Goal: Check status: Check status

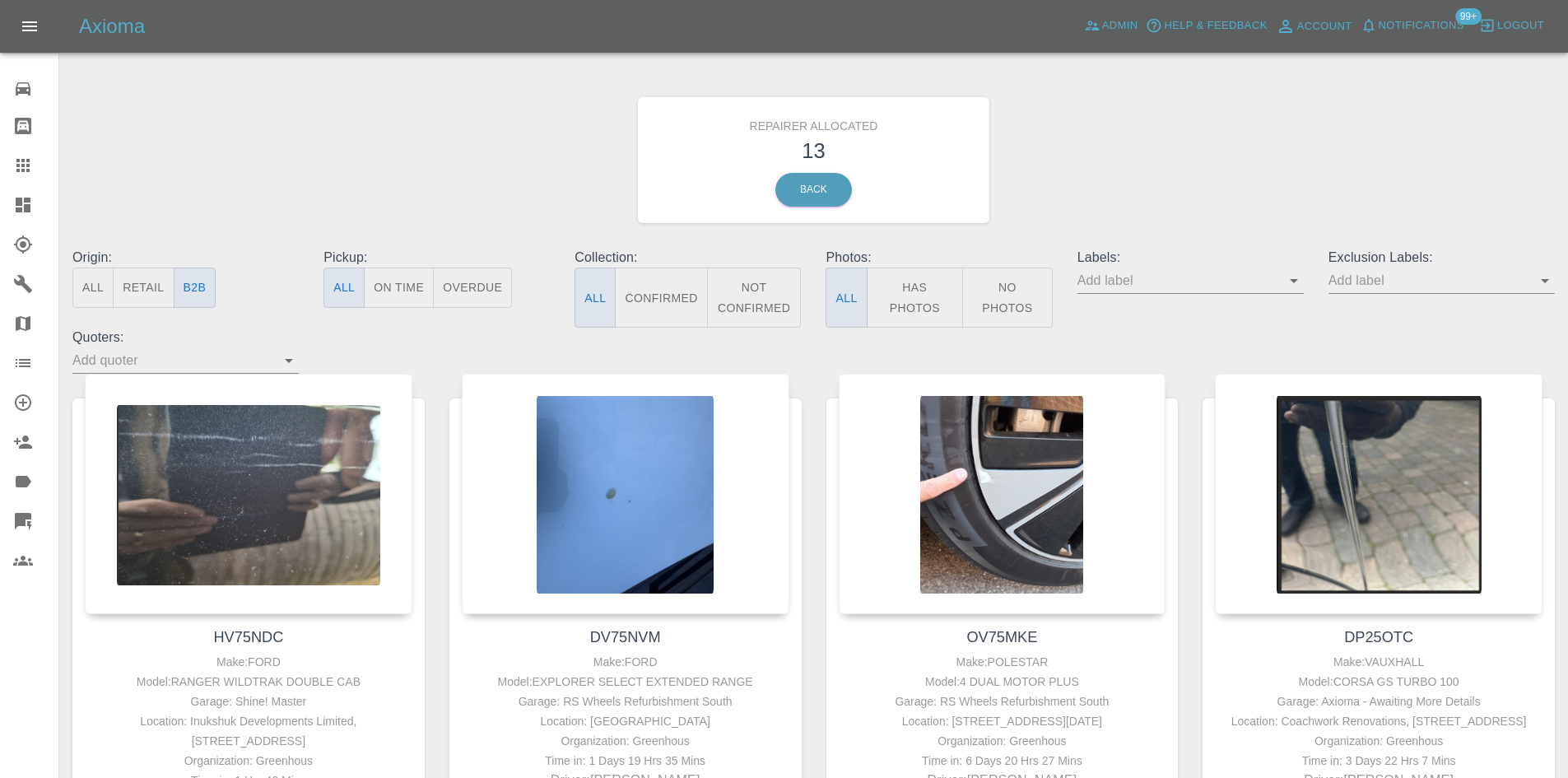
scroll to position [1728, 0]
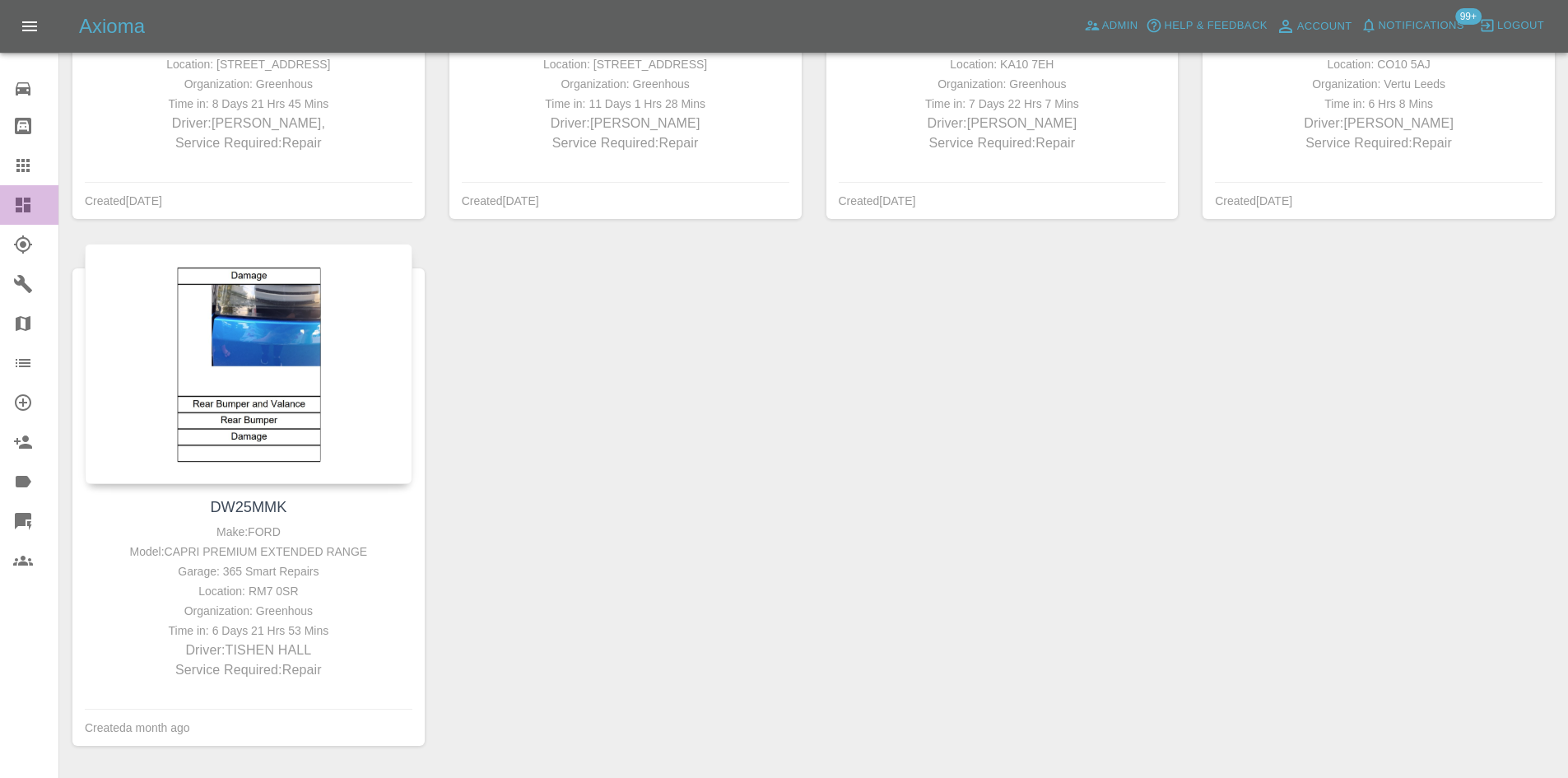
click at [30, 198] on icon at bounding box center [23, 205] width 15 height 15
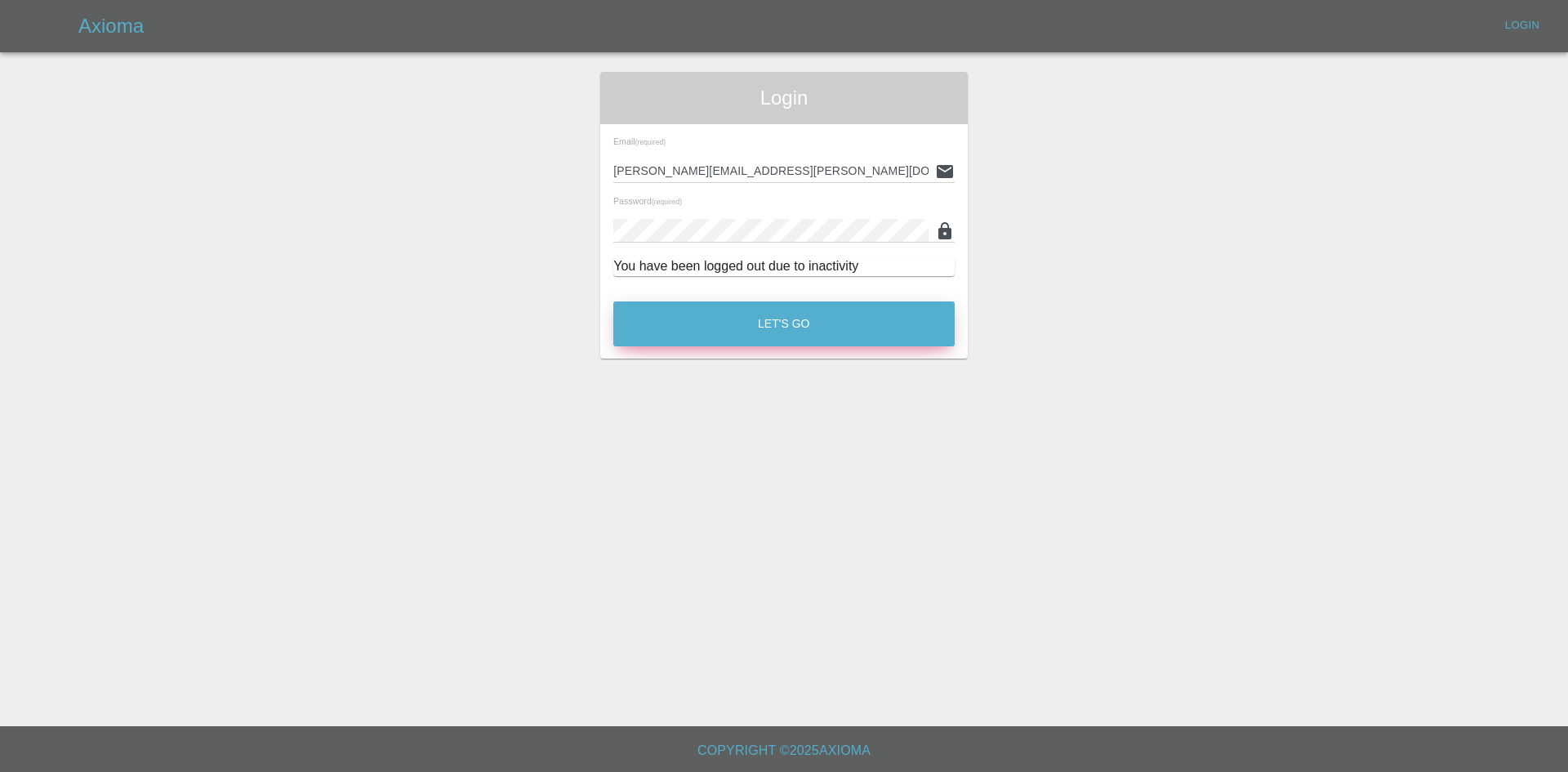
click at [672, 328] on button "Let's Go" at bounding box center [784, 324] width 342 height 45
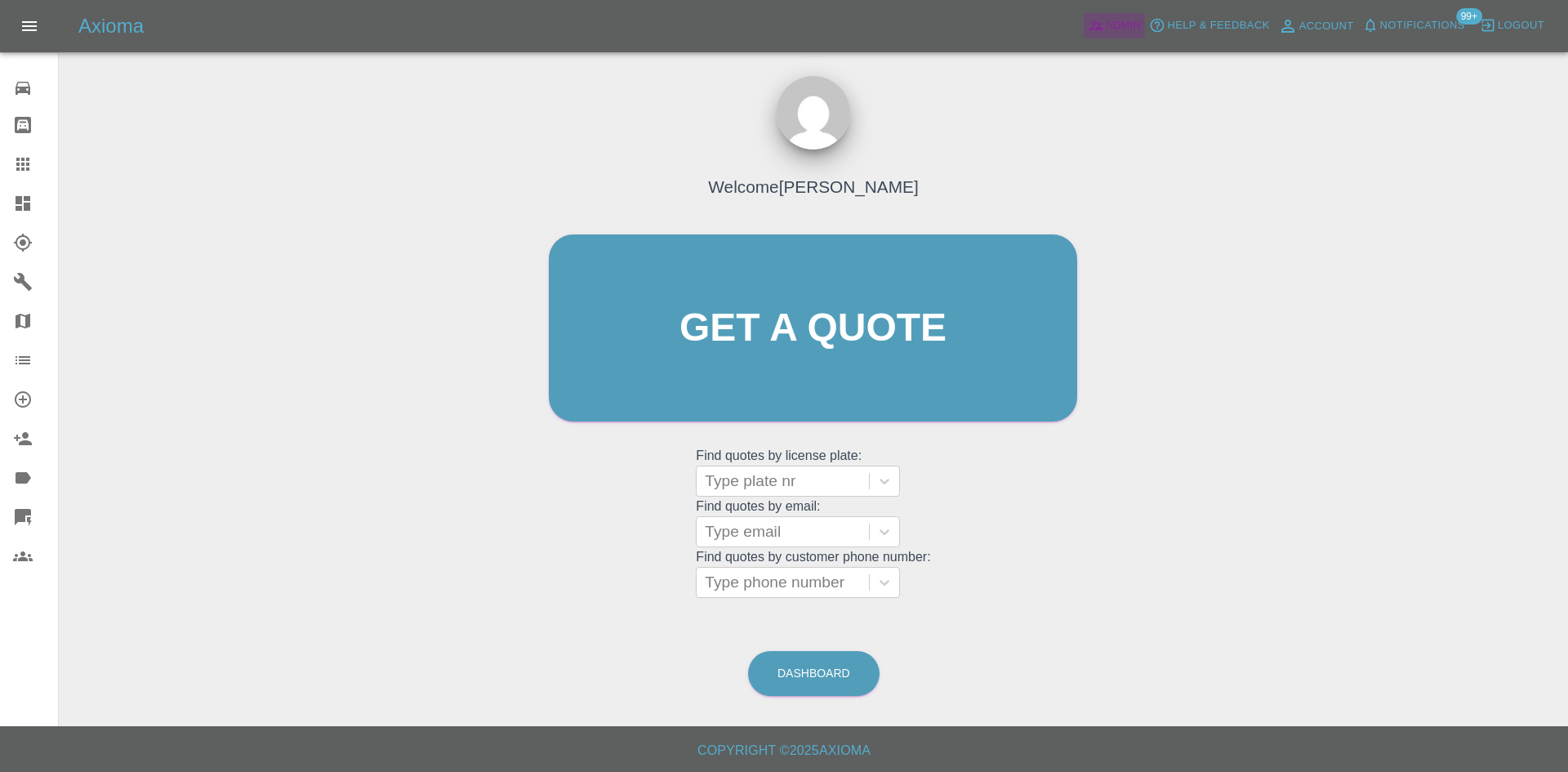
click at [1106, 33] on span "Admin" at bounding box center [1123, 25] width 36 height 19
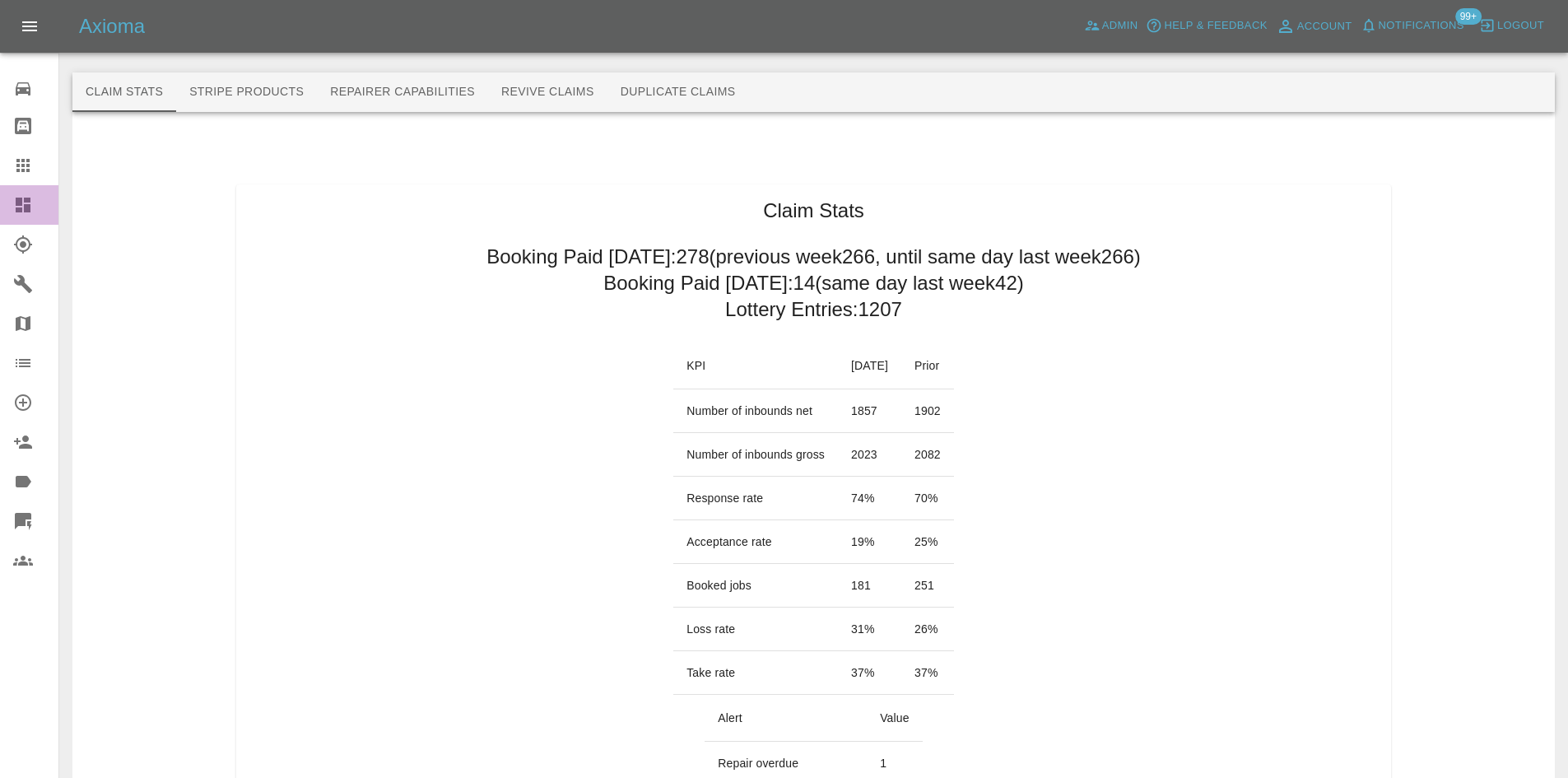
click at [19, 203] on icon at bounding box center [23, 205] width 15 height 15
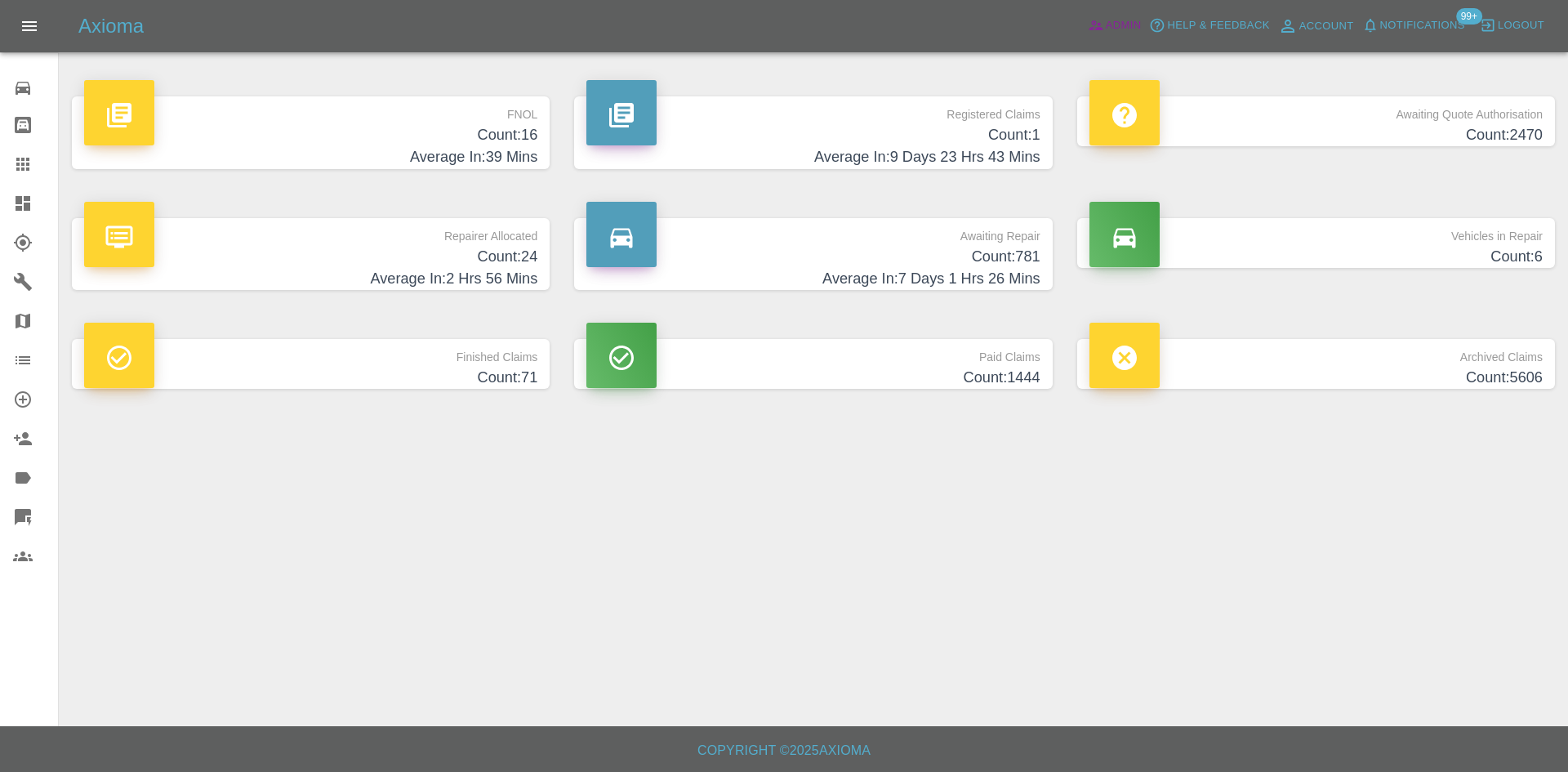
click at [1135, 22] on span "Admin" at bounding box center [1123, 25] width 36 height 19
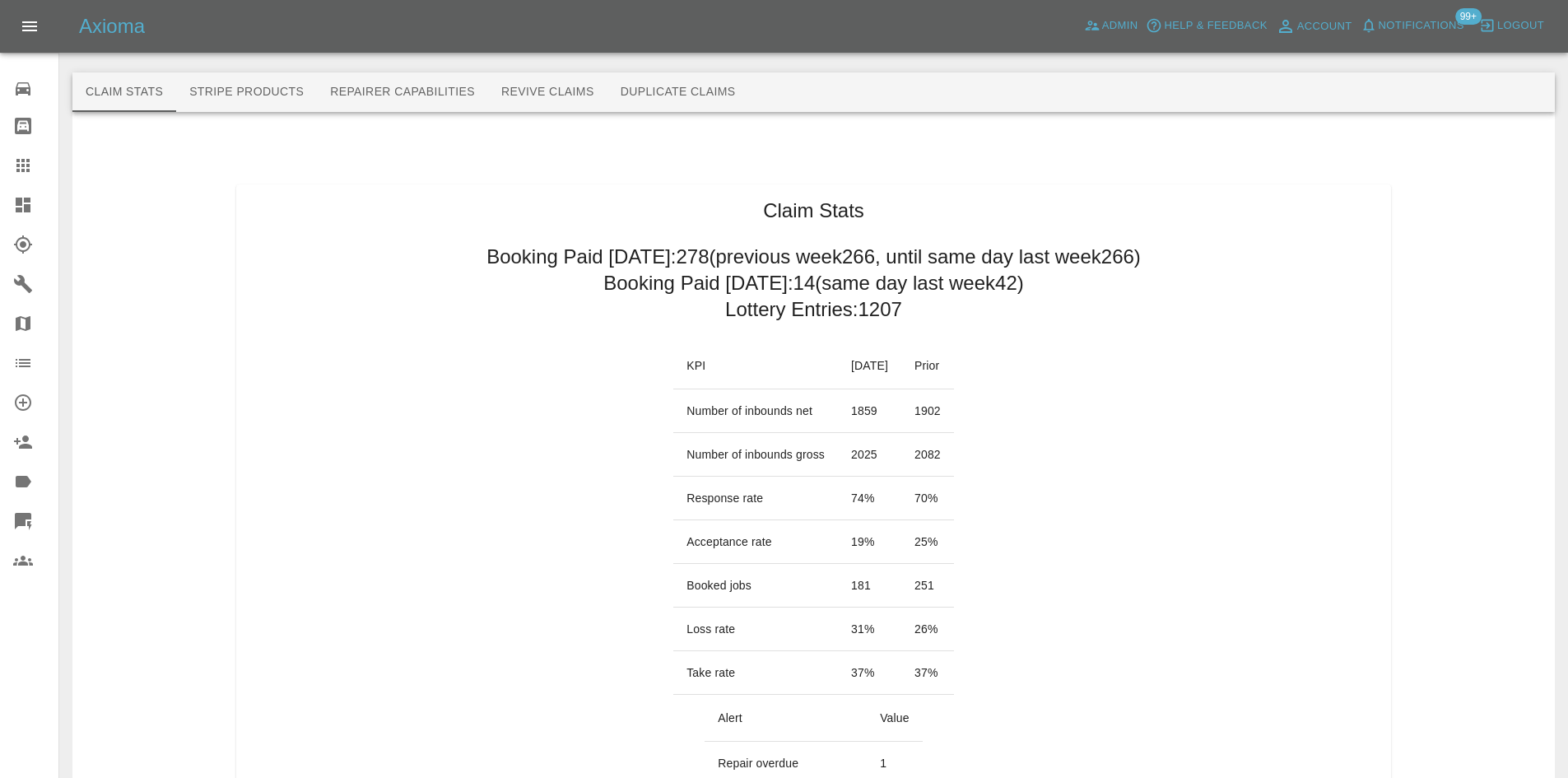
click at [6, 203] on link "Dashboard" at bounding box center [29, 205] width 58 height 39
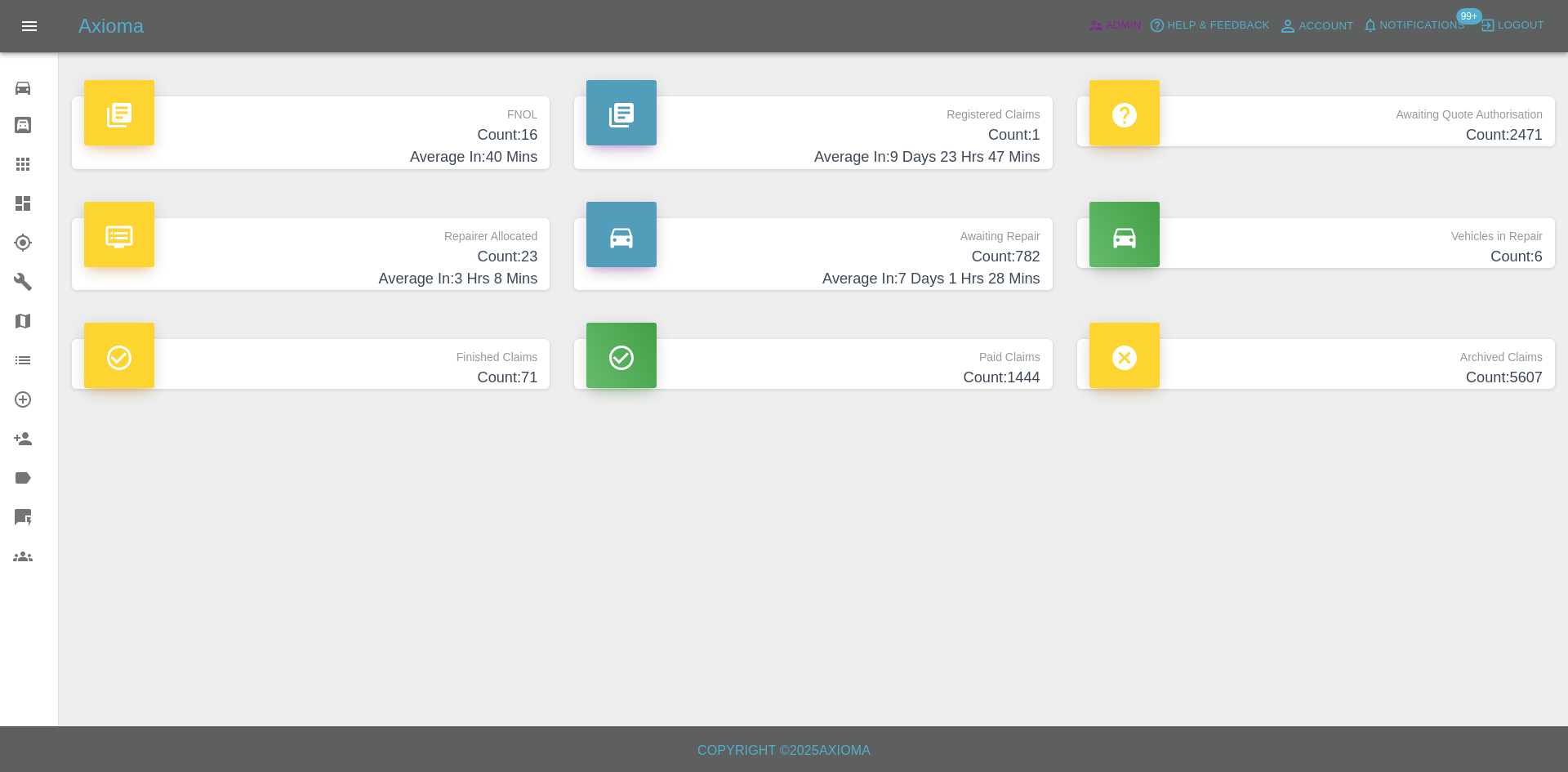
click at [1118, 15] on link "Admin" at bounding box center [1114, 25] width 62 height 25
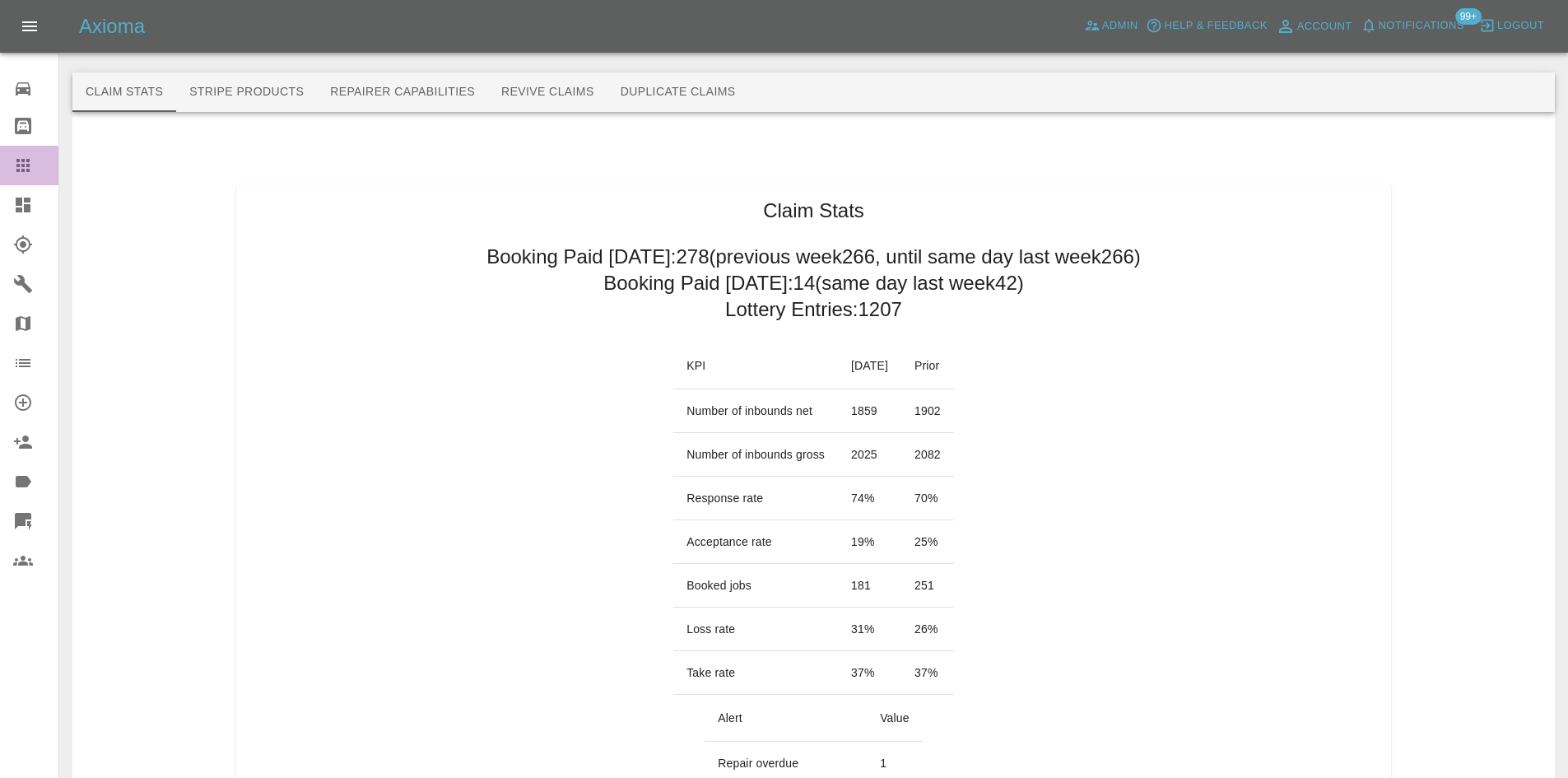
click at [21, 168] on icon at bounding box center [23, 165] width 20 height 20
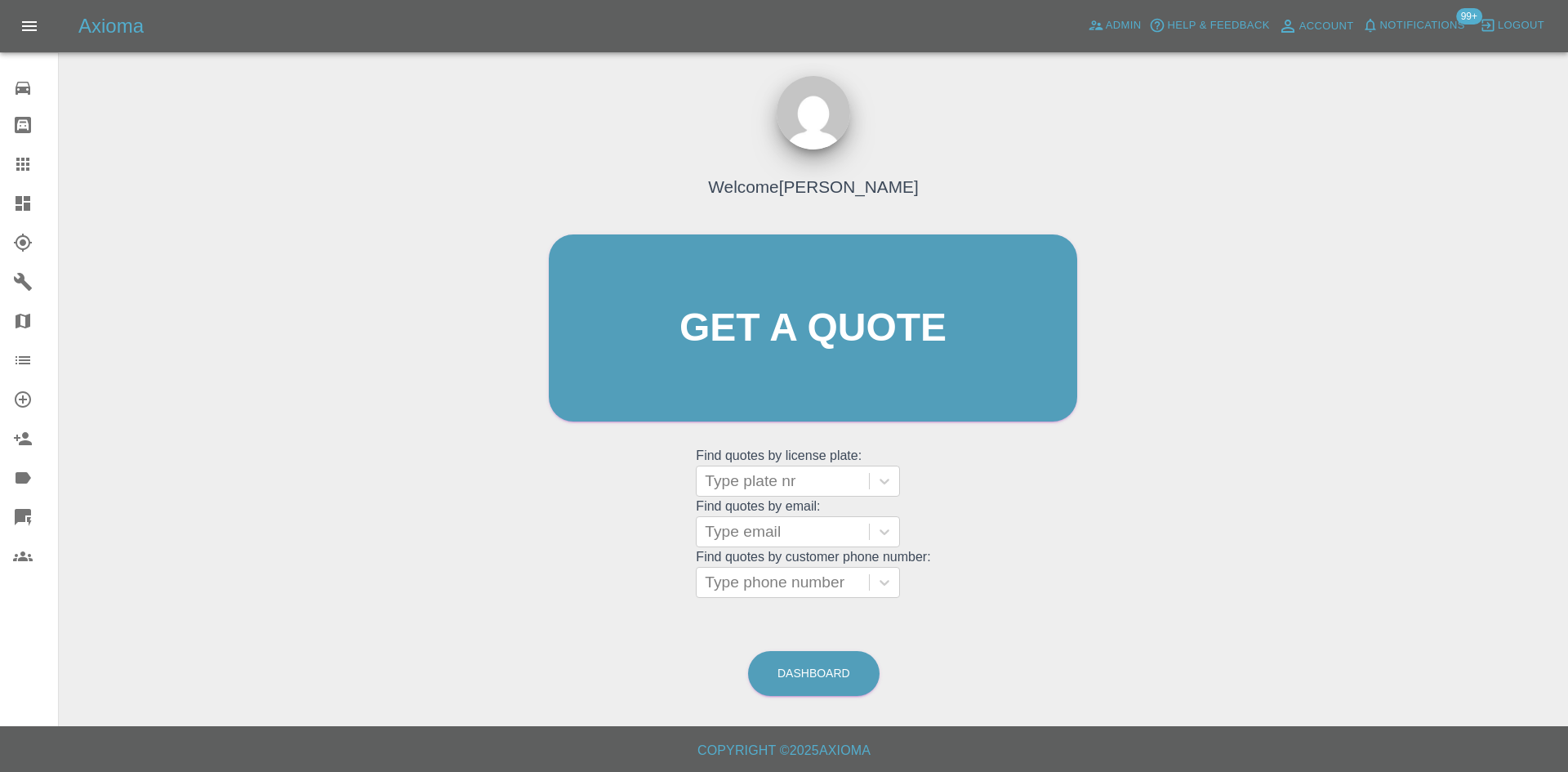
click at [16, 197] on icon at bounding box center [22, 203] width 15 height 15
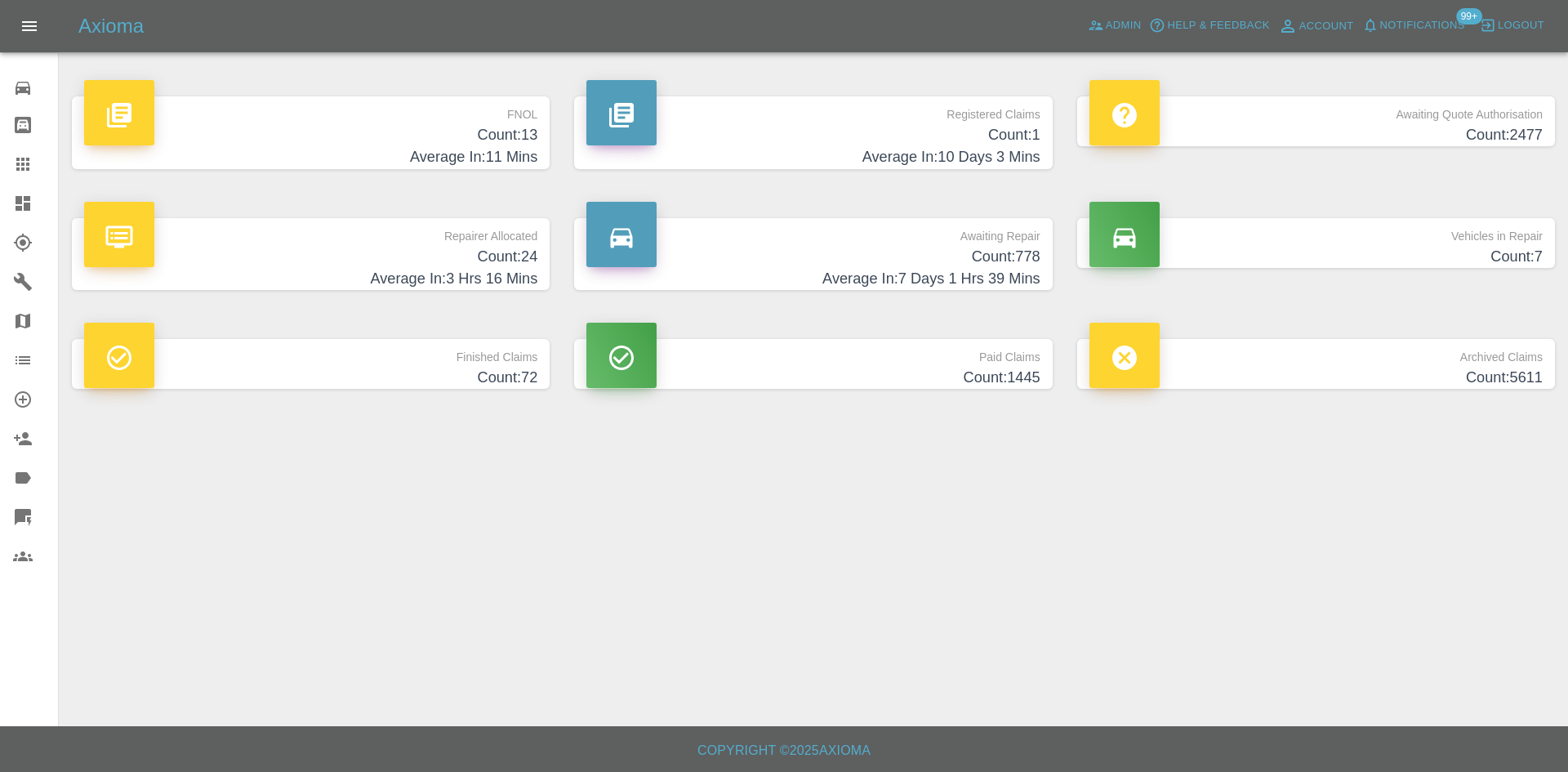
click at [867, 258] on h4 "Count: 778" at bounding box center [813, 257] width 453 height 22
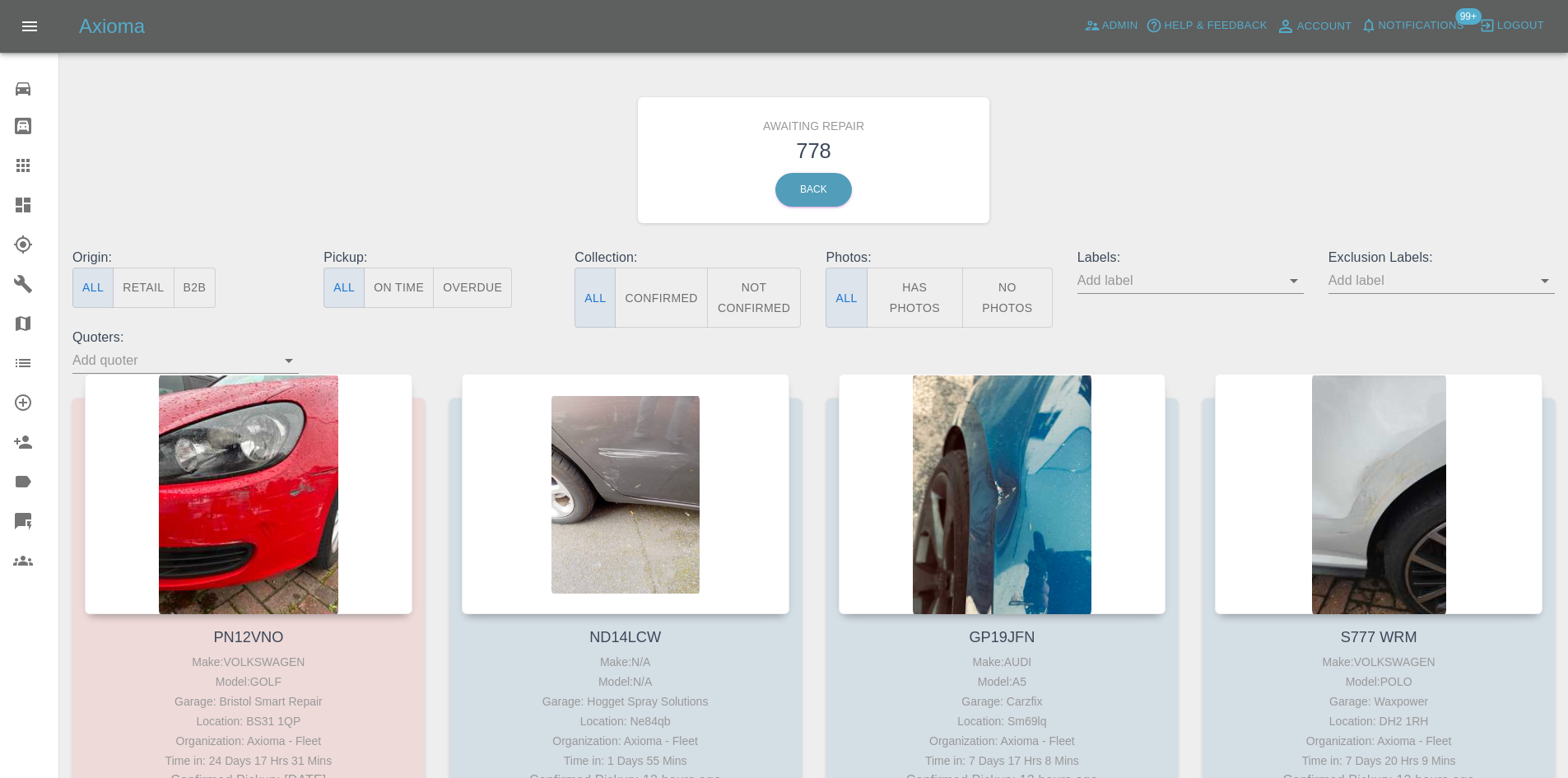
click at [19, 210] on icon at bounding box center [23, 205] width 15 height 15
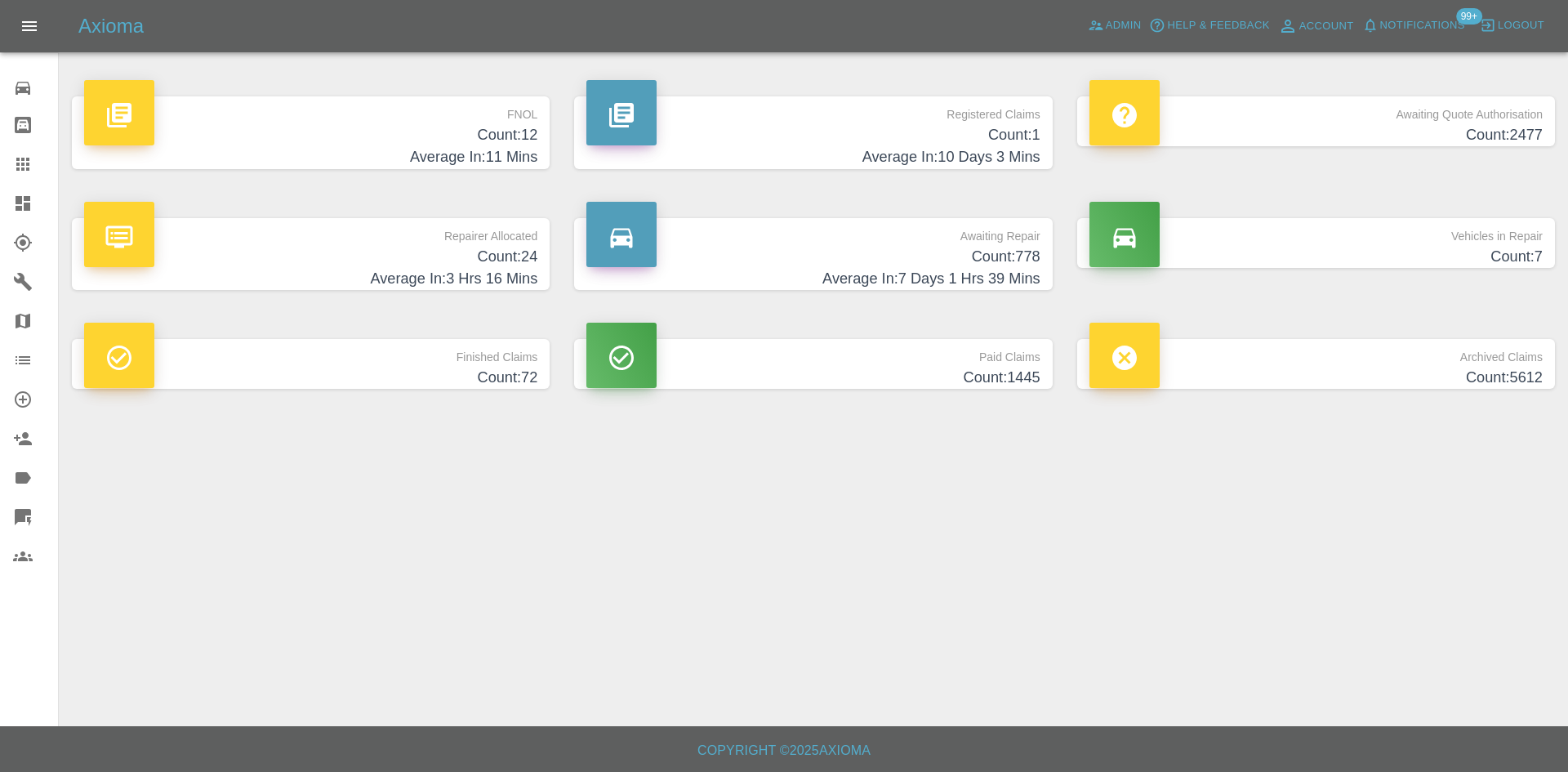
click at [848, 272] on h4 "Average In: 7 Days 1 Hrs 39 Mins" at bounding box center [813, 278] width 453 height 22
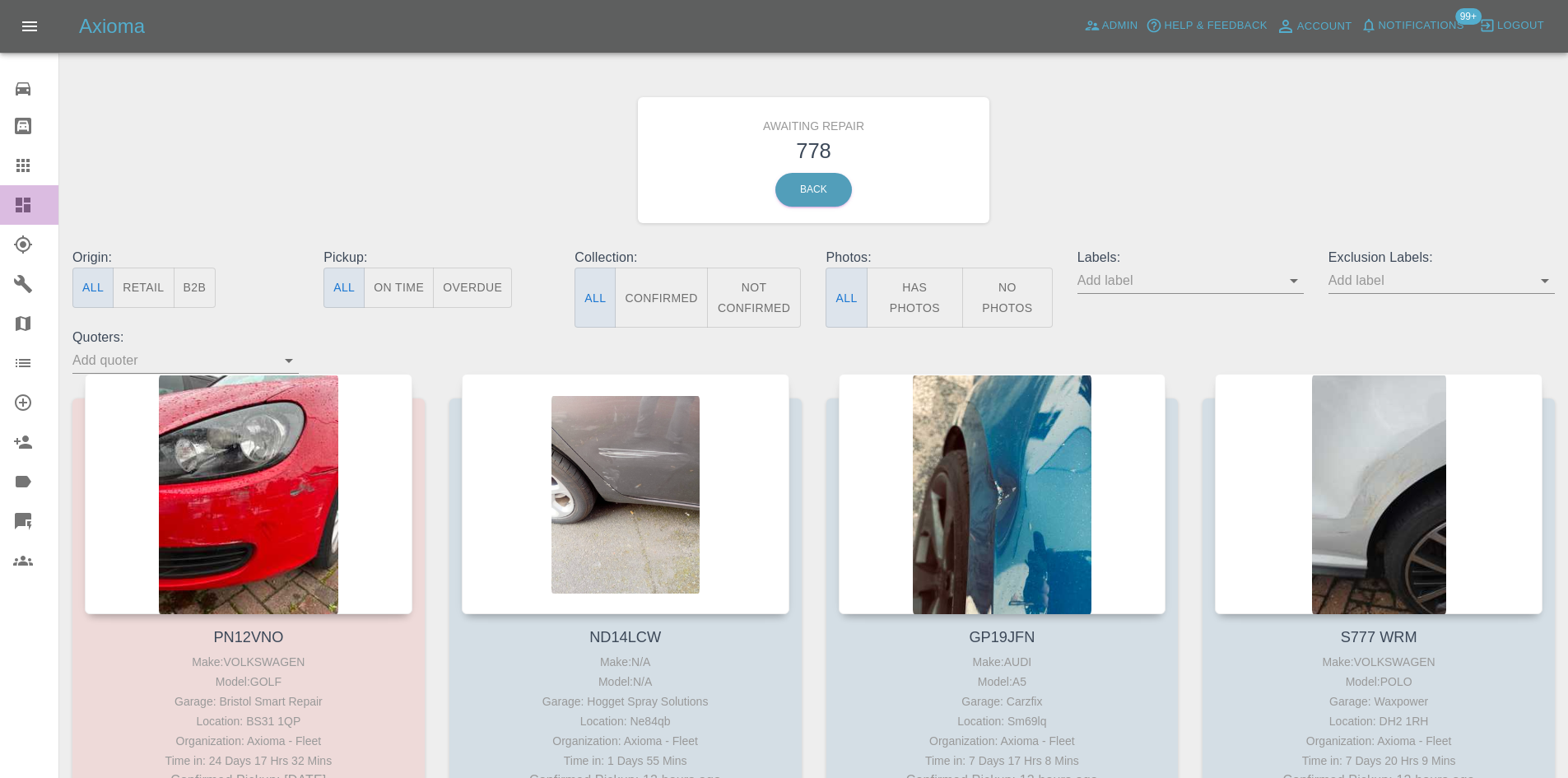
click at [32, 201] on div at bounding box center [35, 205] width 46 height 20
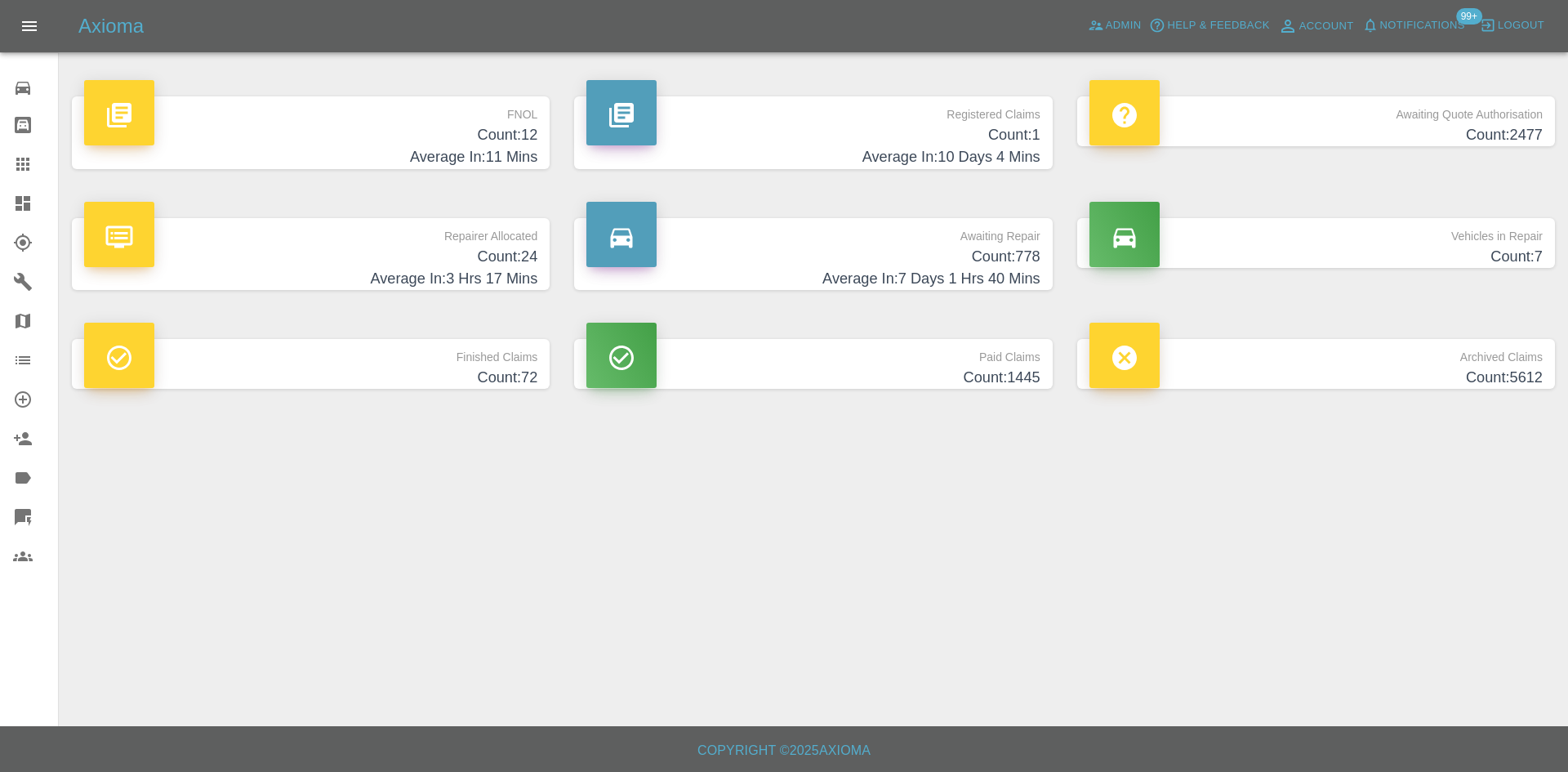
click at [1330, 127] on h4 "Count: 2477" at bounding box center [1315, 135] width 453 height 22
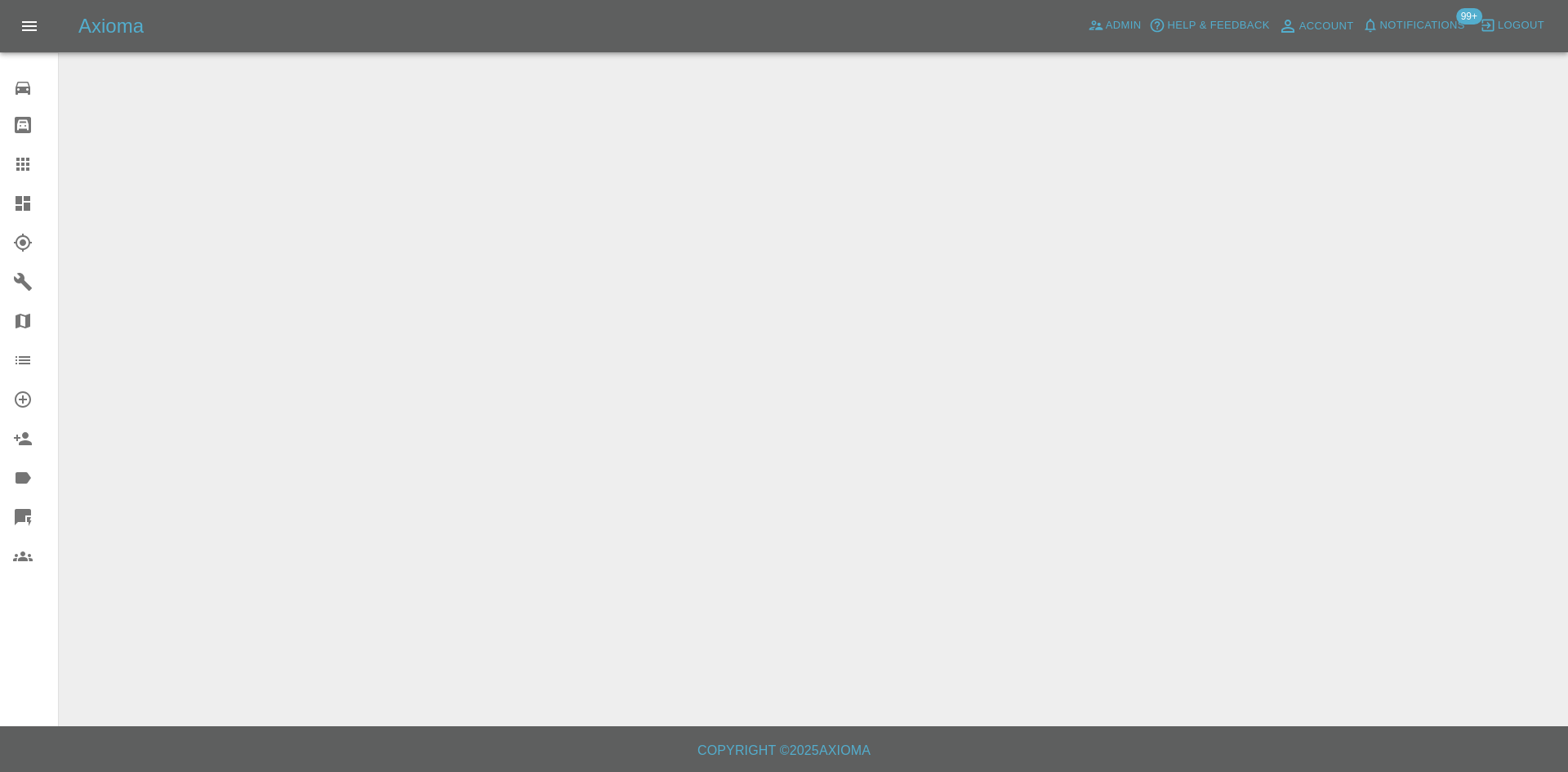
click at [715, 59] on div at bounding box center [814, 46] width 1483 height 53
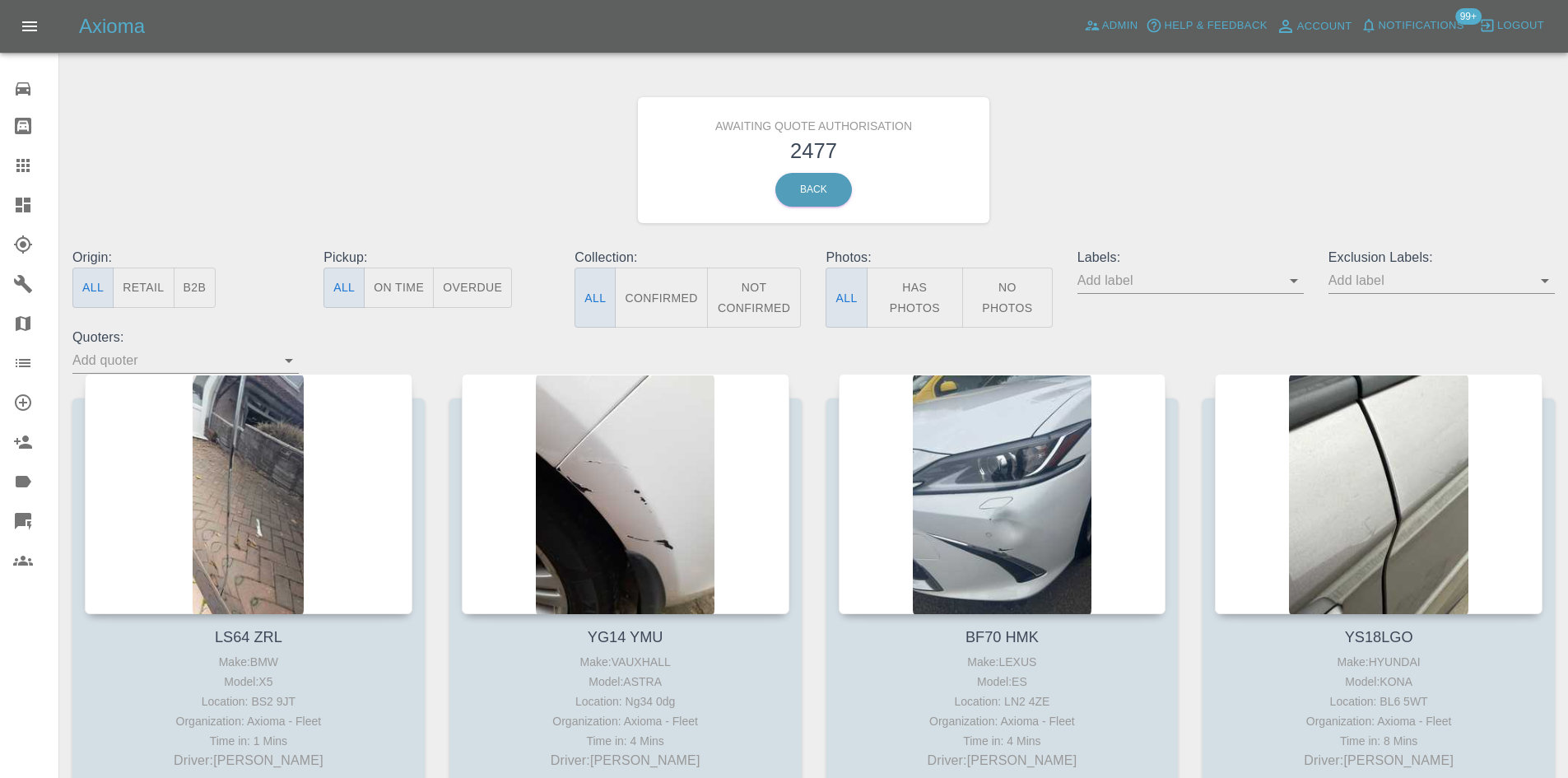
click at [5, 219] on link "Dashboard" at bounding box center [29, 205] width 58 height 39
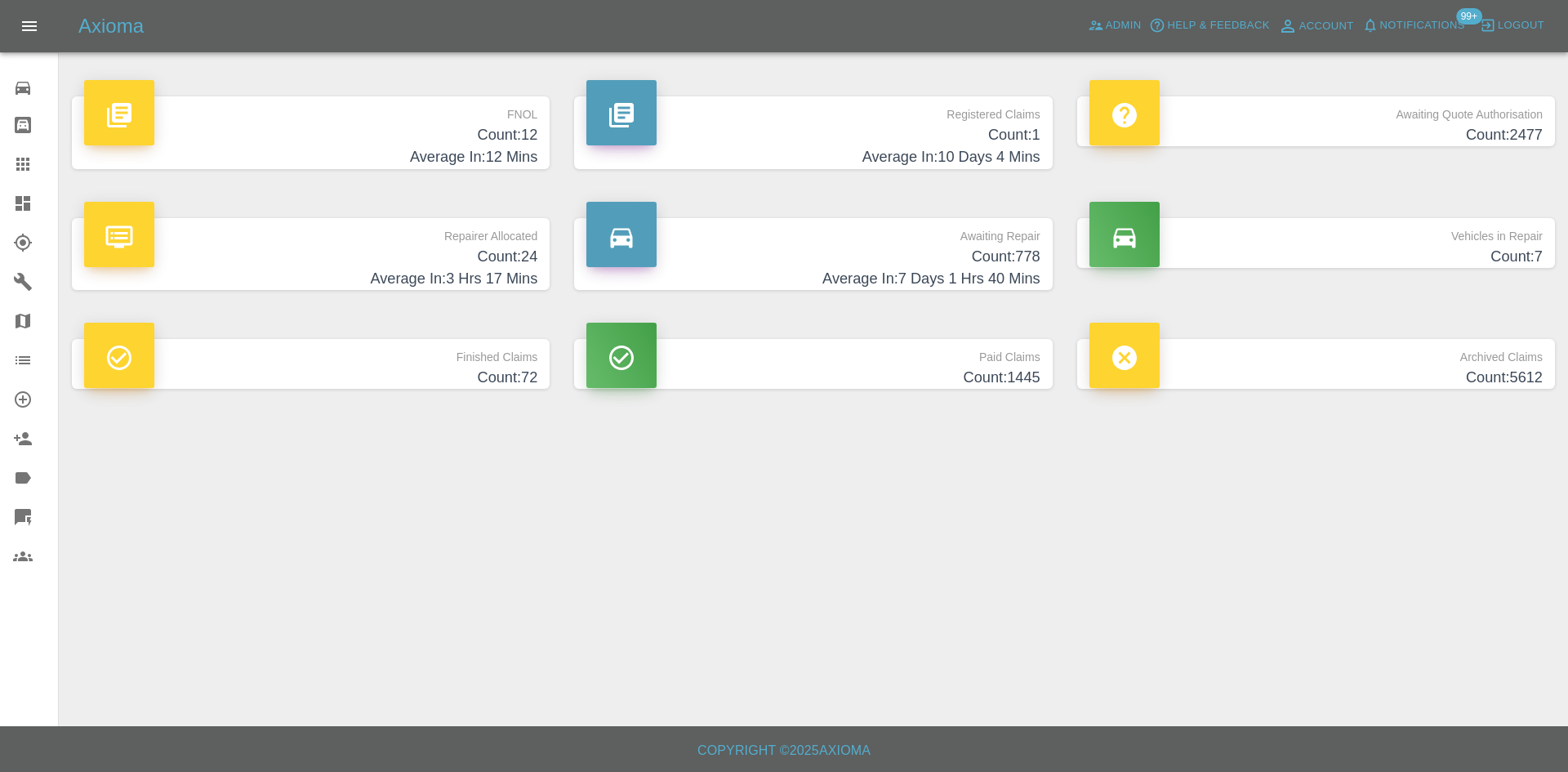
click at [22, 172] on icon at bounding box center [22, 164] width 20 height 20
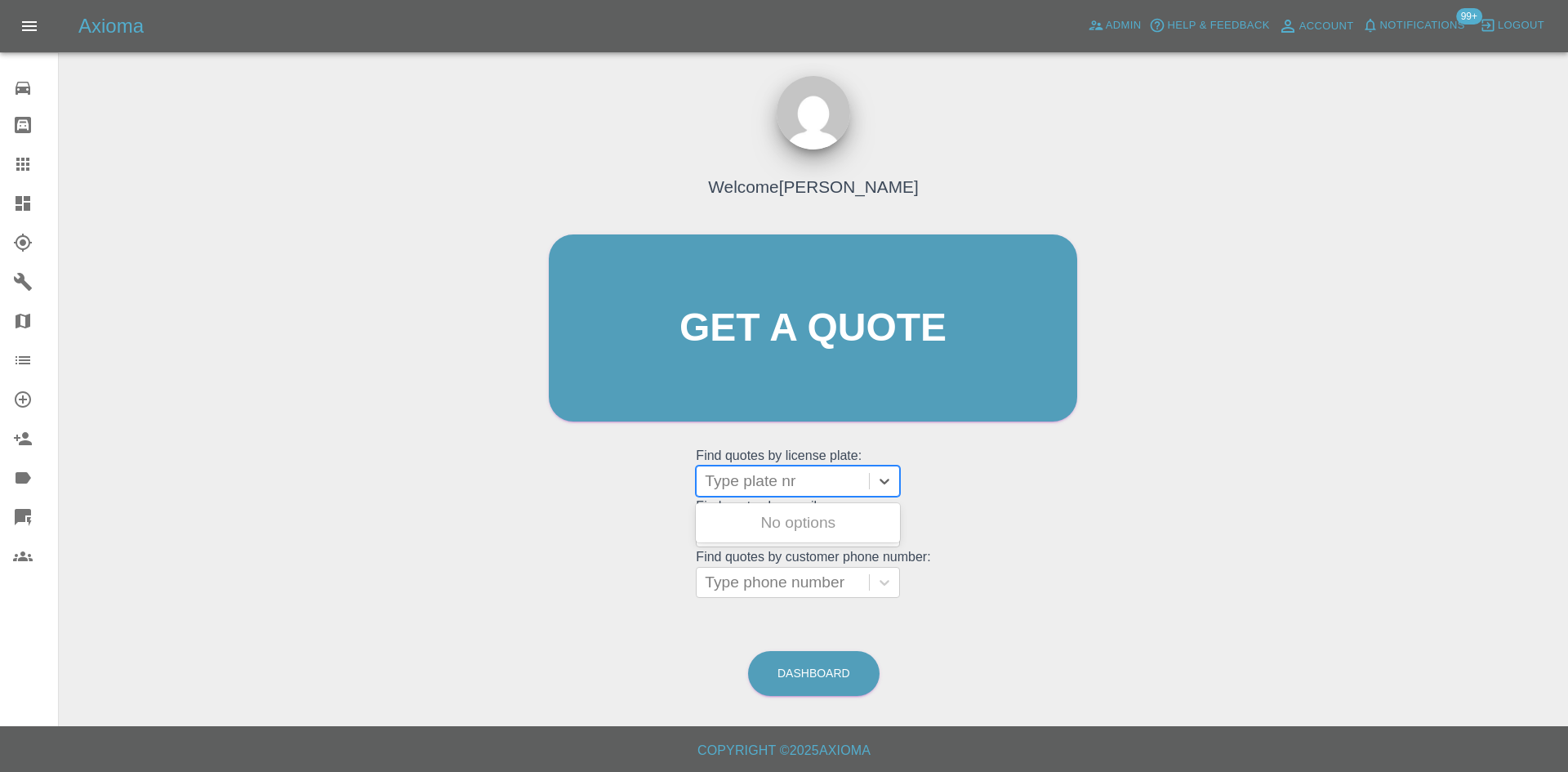
click at [806, 482] on div at bounding box center [783, 480] width 156 height 22
paste input "YD75MRV"
type input "YD75MRV"
click at [808, 516] on div "YD75MRV, Finished" at bounding box center [797, 522] width 204 height 32
